Goal: Information Seeking & Learning: Learn about a topic

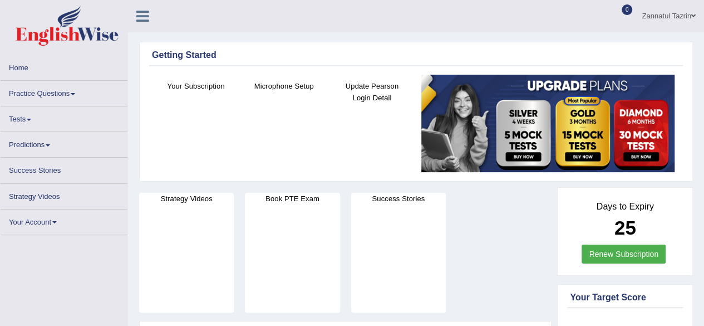
click at [66, 91] on link "Practice Questions" at bounding box center [64, 92] width 127 height 22
click at [51, 89] on link "Practice Questions" at bounding box center [64, 92] width 127 height 22
click at [70, 95] on link "Practice Questions" at bounding box center [64, 92] width 127 height 22
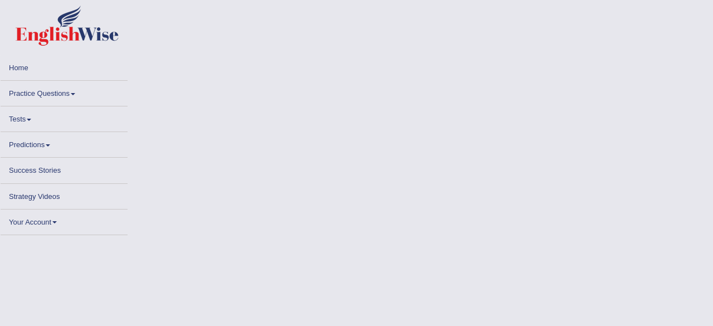
click at [74, 98] on link "Practice Questions" at bounding box center [64, 92] width 127 height 22
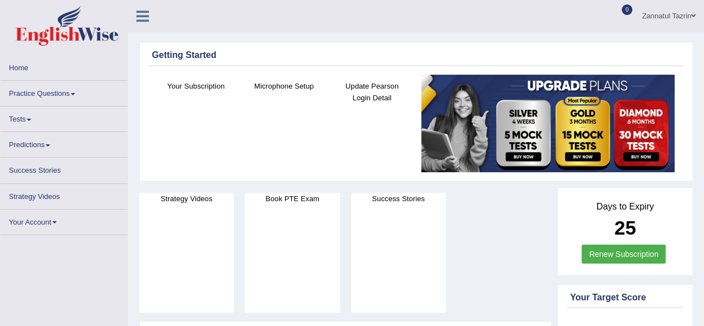
click at [70, 94] on link "Practice Questions" at bounding box center [64, 92] width 127 height 22
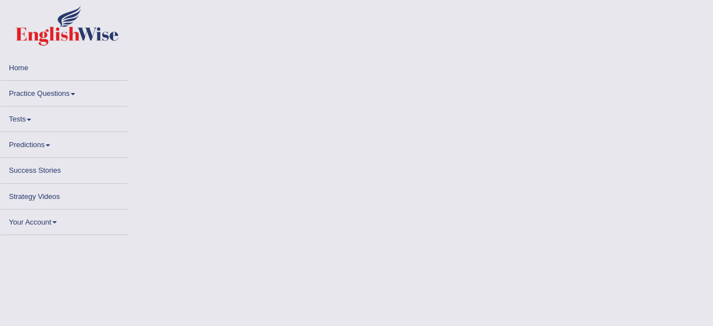
click at [171, 110] on body "Toggle navigation Home Practice Questions Speaking Practice Read Aloud Repeat S…" at bounding box center [356, 163] width 713 height 326
drag, startPoint x: 171, startPoint y: 110, endPoint x: 58, endPoint y: -14, distance: 167.8
click at [58, 0] on html "Toggle navigation Home Practice Questions Speaking Practice Read Aloud Repeat S…" at bounding box center [356, 163] width 713 height 326
click at [45, 91] on link "Practice Questions" at bounding box center [64, 92] width 127 height 22
click at [69, 90] on link "Practice Questions" at bounding box center [64, 92] width 127 height 22
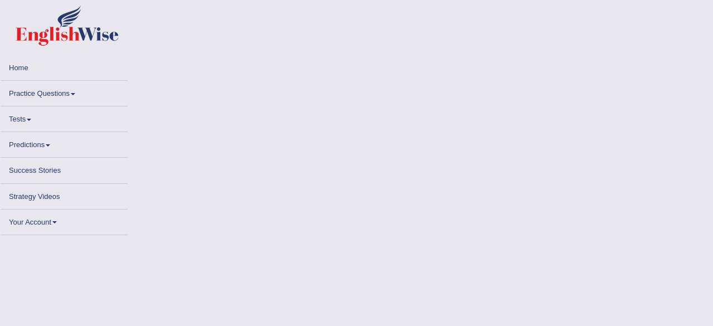
click at [52, 93] on link "Practice Questions" at bounding box center [64, 92] width 127 height 22
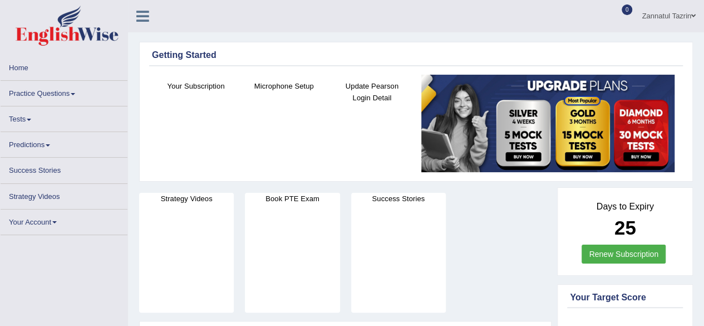
click at [61, 96] on link "Practice Questions" at bounding box center [64, 92] width 127 height 22
click at [77, 100] on link "Practice Questions" at bounding box center [64, 92] width 127 height 22
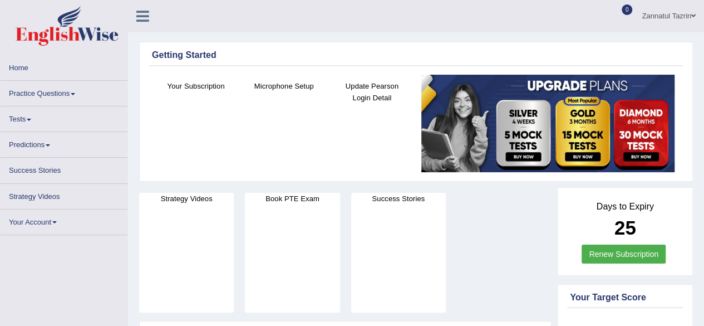
click at [77, 100] on link "Practice Questions" at bounding box center [64, 92] width 127 height 22
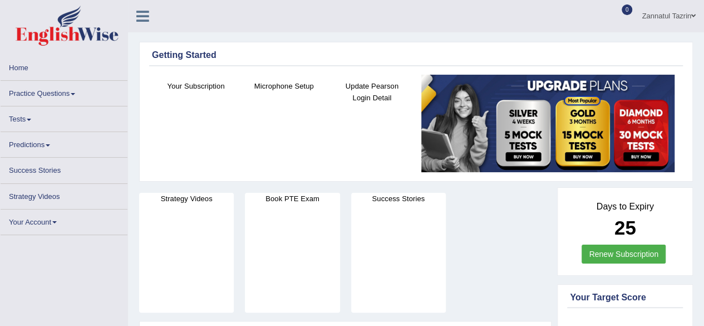
click at [77, 100] on link "Practice Questions" at bounding box center [64, 92] width 127 height 22
click at [62, 91] on link "Practice Questions" at bounding box center [64, 92] width 127 height 22
